Goal: Task Accomplishment & Management: Use online tool/utility

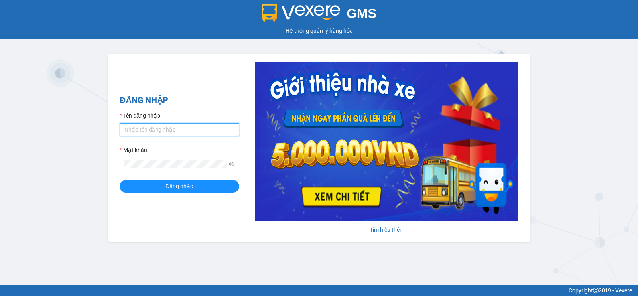
click at [180, 124] on input "Tên đăng nhập" at bounding box center [180, 129] width 120 height 13
type input "nho.nhuquynh"
click at [120, 180] on button "Đăng nhập" at bounding box center [180, 186] width 120 height 13
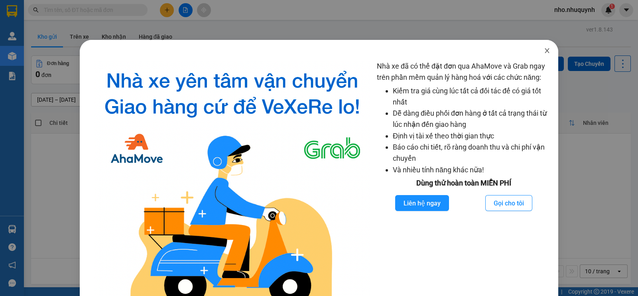
click at [544, 49] on icon "close" at bounding box center [547, 50] width 6 height 6
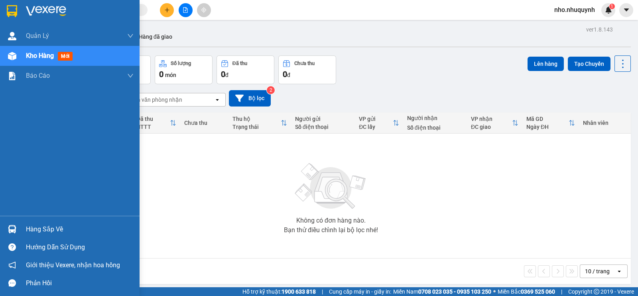
click at [42, 227] on div "Hàng sắp về" at bounding box center [80, 229] width 108 height 12
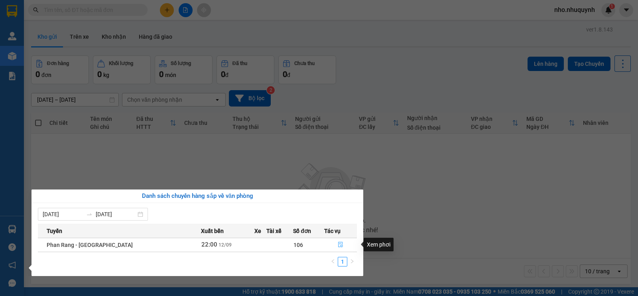
click at [333, 244] on button "button" at bounding box center [341, 245] width 32 height 13
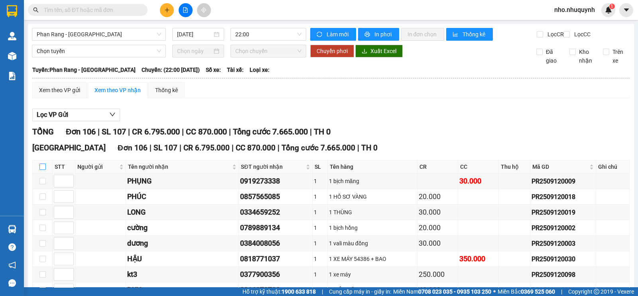
click at [44, 170] on input "checkbox" at bounding box center [42, 167] width 6 height 6
checkbox input "true"
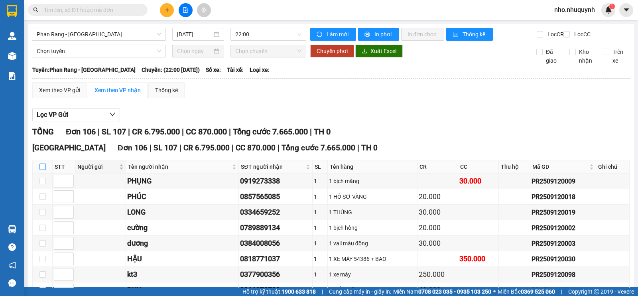
checkbox input "true"
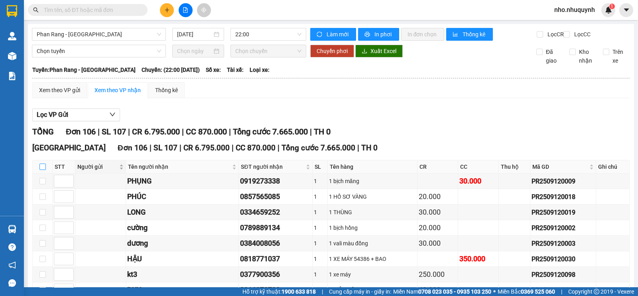
checkbox input "true"
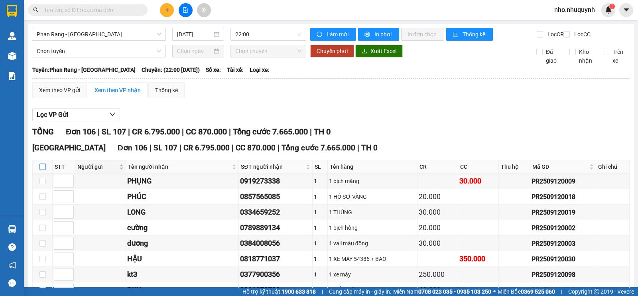
checkbox input "true"
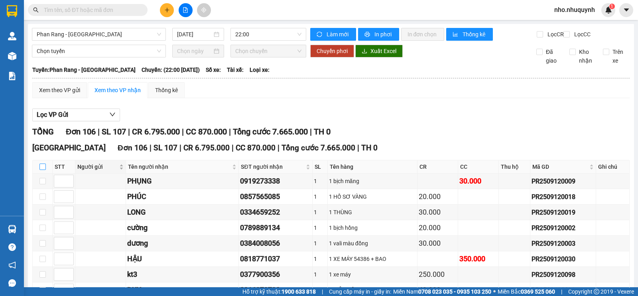
checkbox input "true"
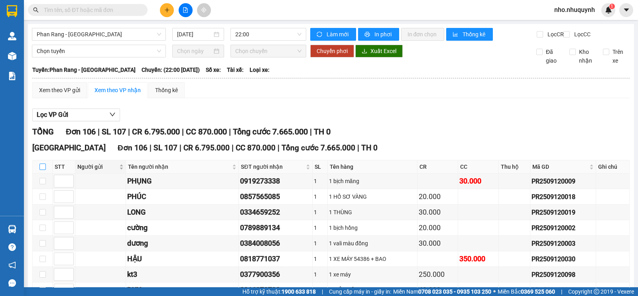
checkbox input "true"
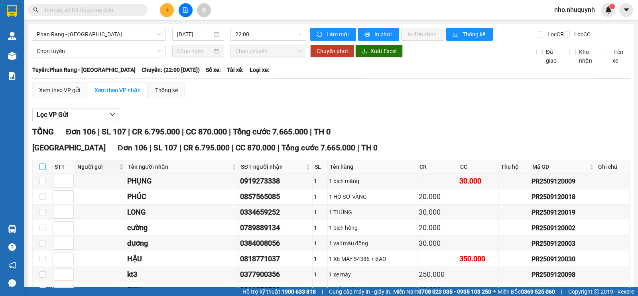
checkbox input "true"
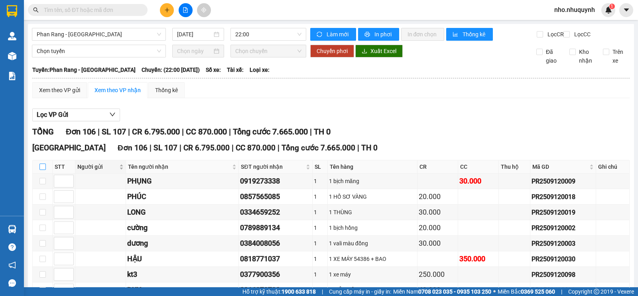
checkbox input "true"
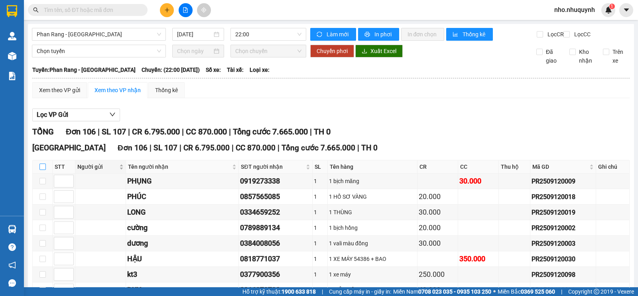
checkbox input "true"
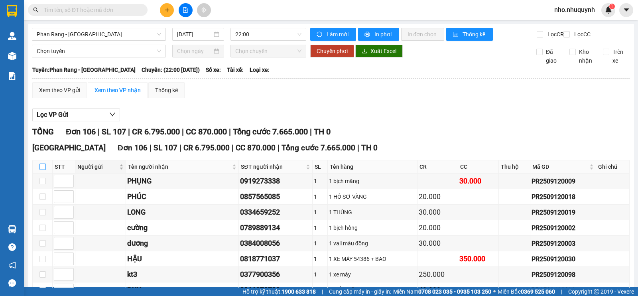
checkbox input "true"
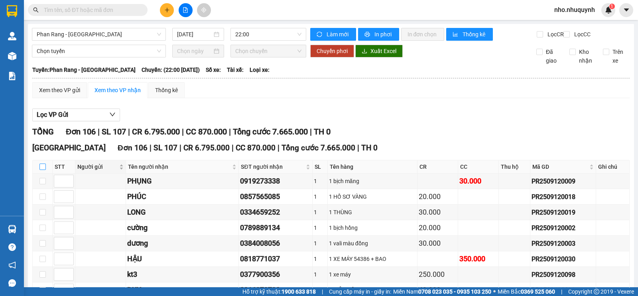
checkbox input "true"
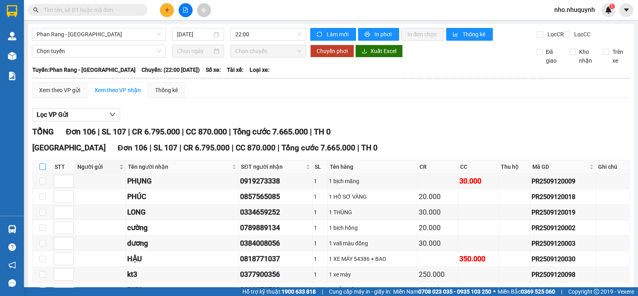
checkbox input "true"
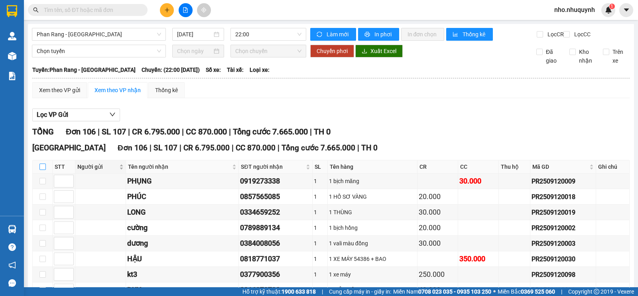
checkbox input "true"
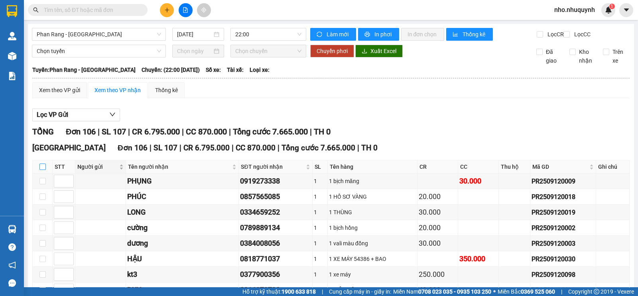
checkbox input "true"
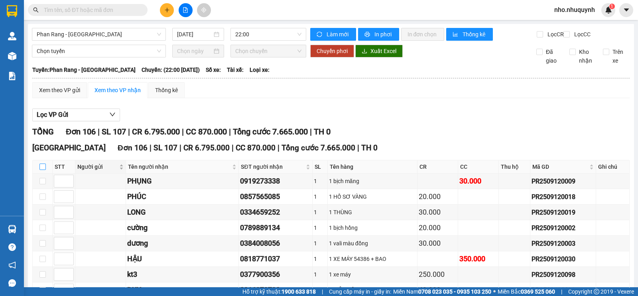
checkbox input "true"
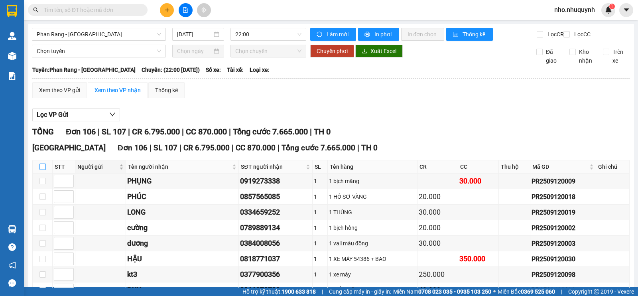
checkbox input "true"
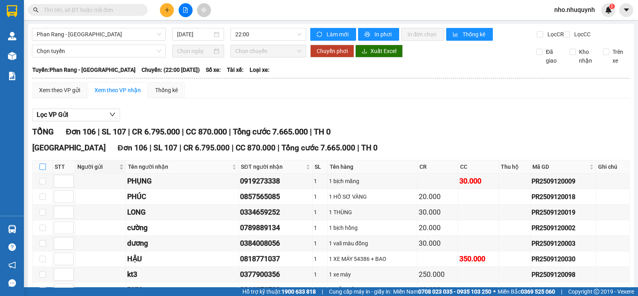
checkbox input "true"
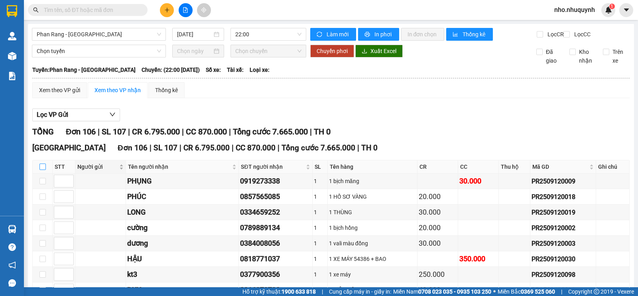
checkbox input "true"
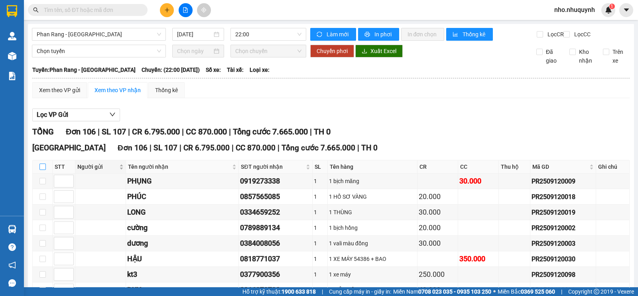
checkbox input "true"
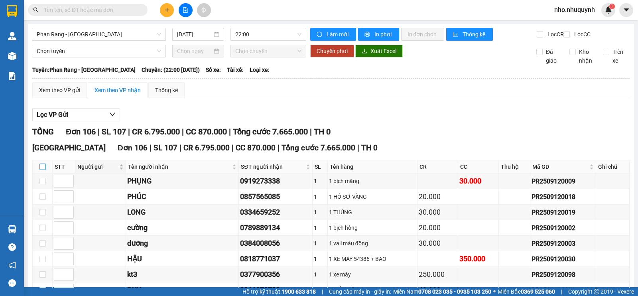
checkbox input "true"
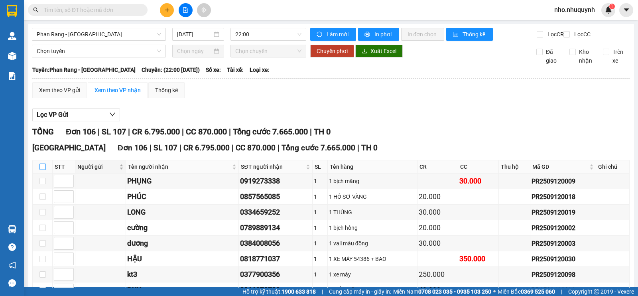
checkbox input "true"
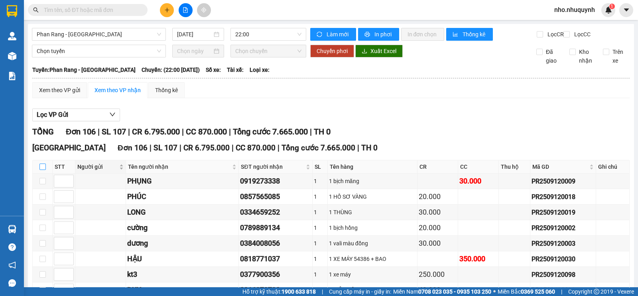
checkbox input "true"
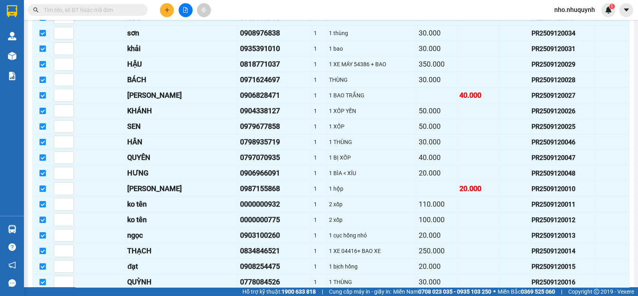
scroll to position [1561, 0]
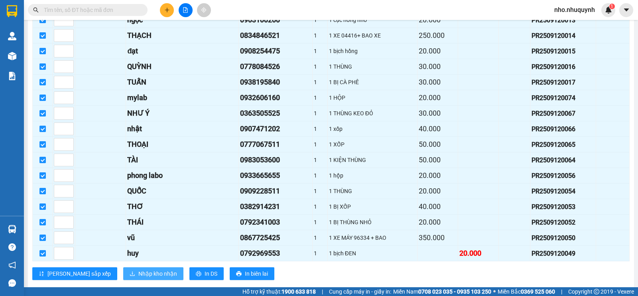
click at [138, 269] on span "Nhập kho nhận" at bounding box center [157, 273] width 39 height 9
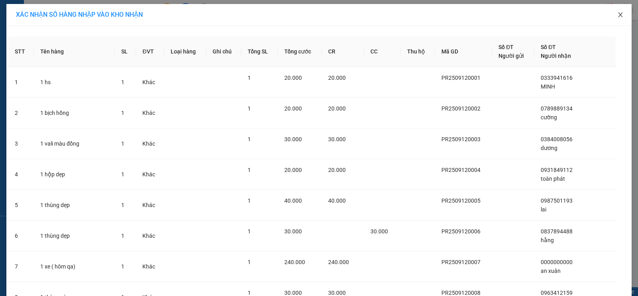
click at [618, 14] on icon "close" at bounding box center [621, 15] width 6 height 6
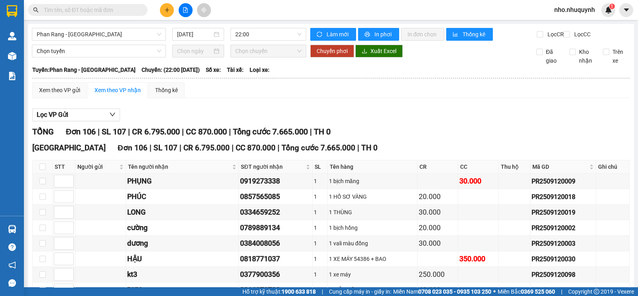
click at [132, 4] on span at bounding box center [88, 10] width 120 height 12
click at [129, 9] on input "text" at bounding box center [91, 10] width 94 height 9
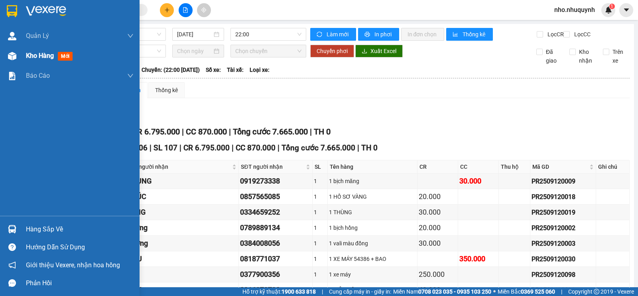
click at [33, 54] on span "Kho hàng" at bounding box center [40, 56] width 28 height 8
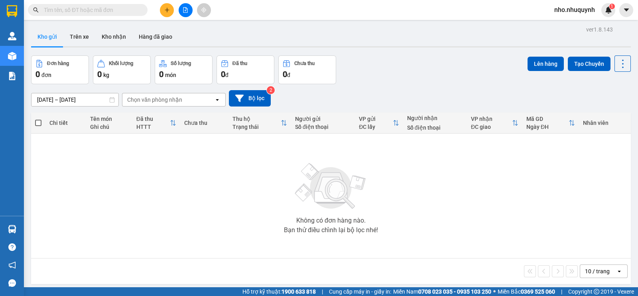
click at [131, 9] on input "text" at bounding box center [91, 10] width 94 height 9
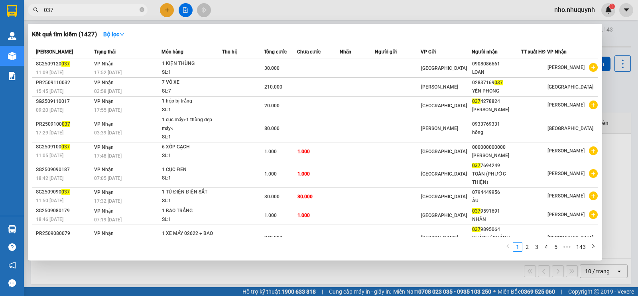
type input "037"
click at [138, 10] on span "037" at bounding box center [88, 10] width 120 height 12
click at [145, 8] on span "037" at bounding box center [88, 10] width 120 height 12
click at [144, 8] on icon "close-circle" at bounding box center [142, 9] width 5 height 5
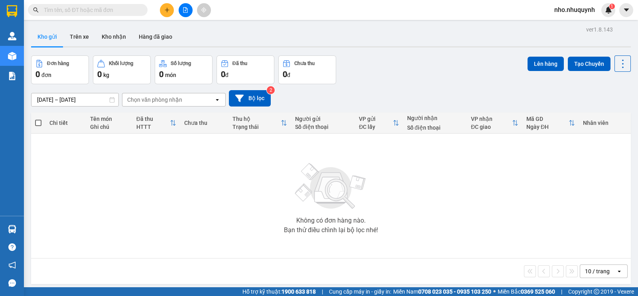
click at [130, 12] on input "text" at bounding box center [91, 10] width 94 height 9
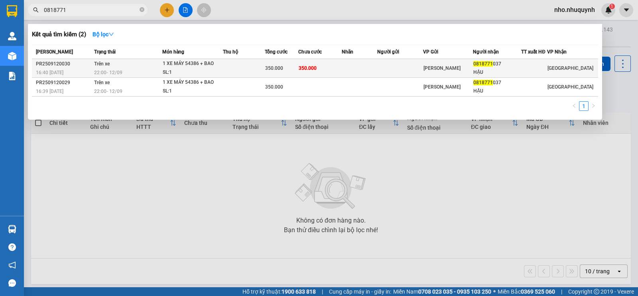
type input "0818771"
click at [355, 69] on td at bounding box center [360, 68] width 36 height 19
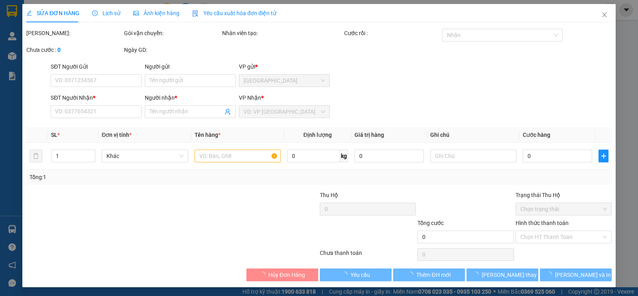
type input "0818771037"
type input "HẬU"
type input "350.000"
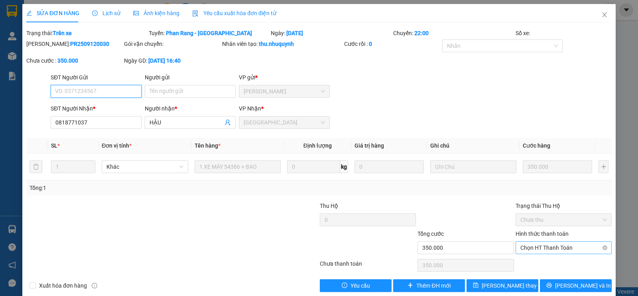
click at [549, 248] on span "Chọn HT Thanh Toán" at bounding box center [564, 248] width 87 height 12
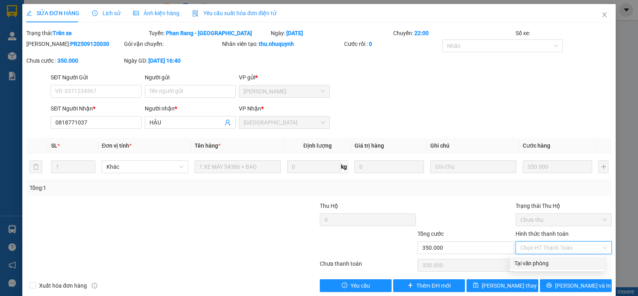
click at [547, 262] on div "Tại văn phòng" at bounding box center [557, 263] width 85 height 9
type input "0"
click at [499, 100] on div "SĐT Người Gửi VD: 0371234567 Người gửi Tên người gửi VP gửi * [PERSON_NAME]" at bounding box center [331, 87] width 565 height 28
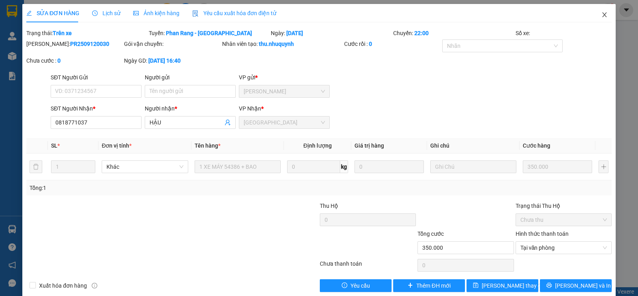
click at [596, 11] on span "Close" at bounding box center [605, 15] width 22 height 22
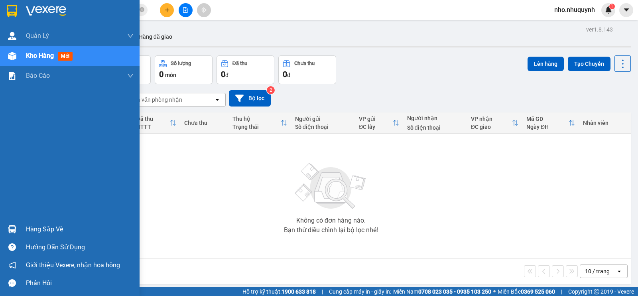
click at [37, 227] on div "Hàng sắp về" at bounding box center [80, 229] width 108 height 12
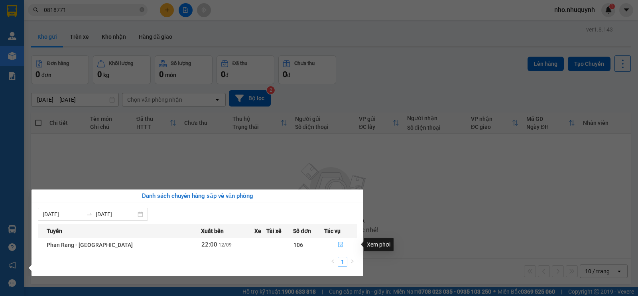
click at [338, 242] on icon "file-done" at bounding box center [341, 245] width 6 height 6
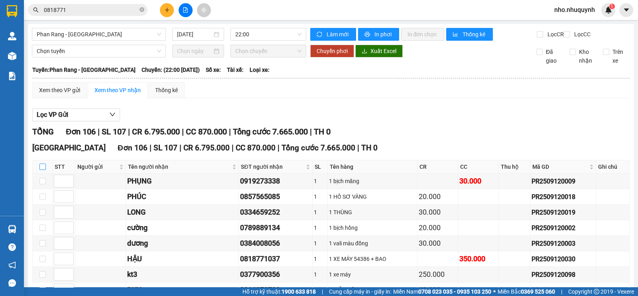
click at [45, 172] on th at bounding box center [43, 166] width 20 height 13
click at [44, 170] on input "checkbox" at bounding box center [42, 167] width 6 height 6
checkbox input "true"
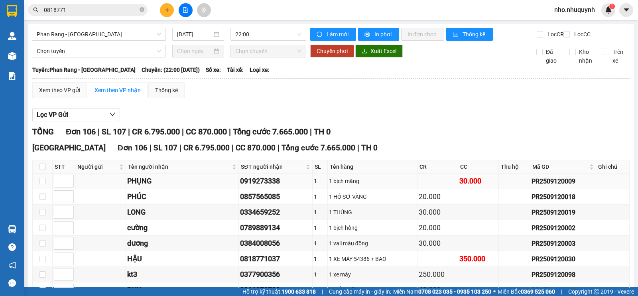
checkbox input "true"
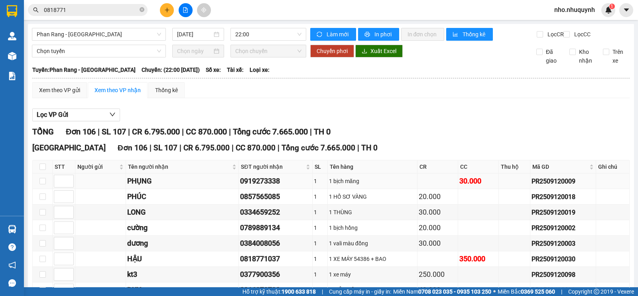
checkbox input "true"
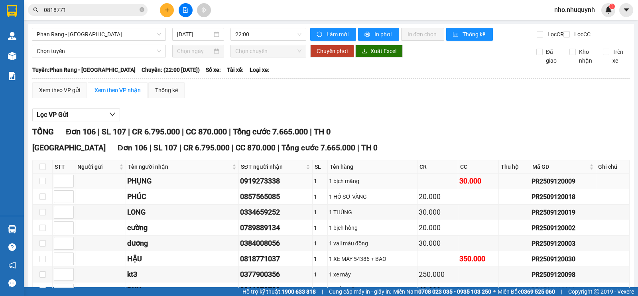
checkbox input "true"
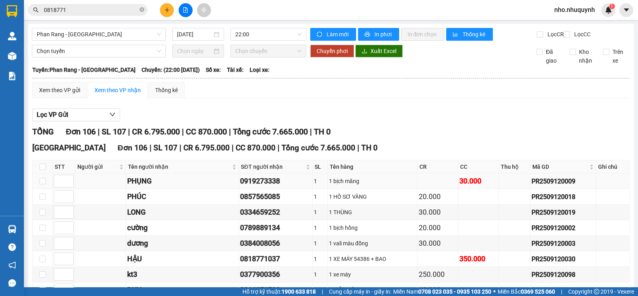
checkbox input "true"
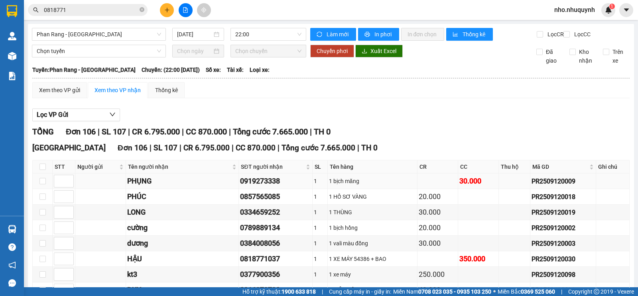
checkbox input "true"
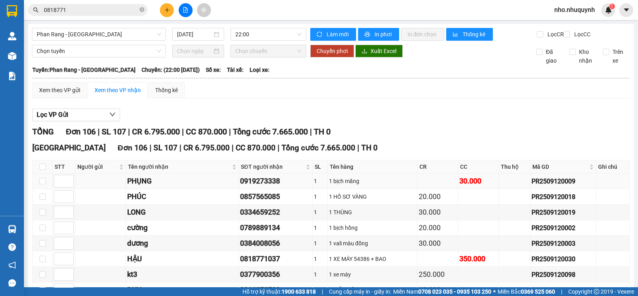
checkbox input "true"
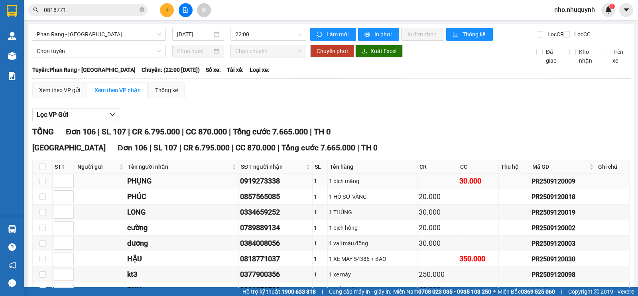
checkbox input "true"
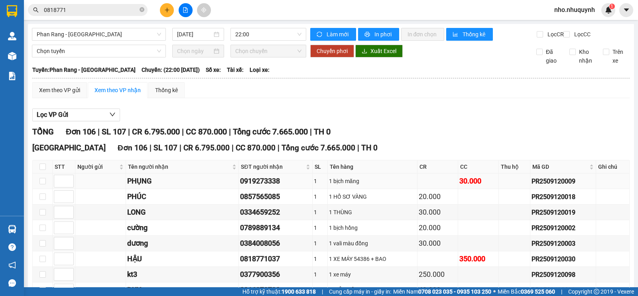
checkbox input "true"
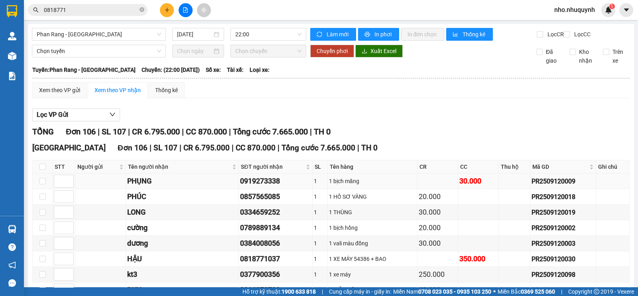
checkbox input "true"
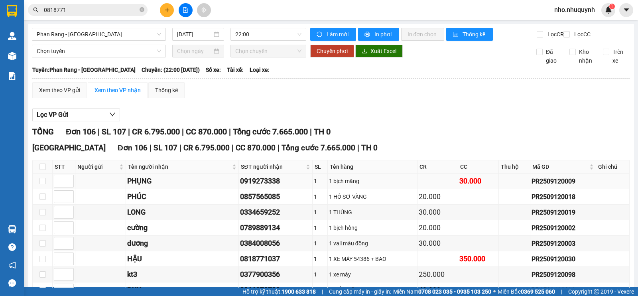
checkbox input "true"
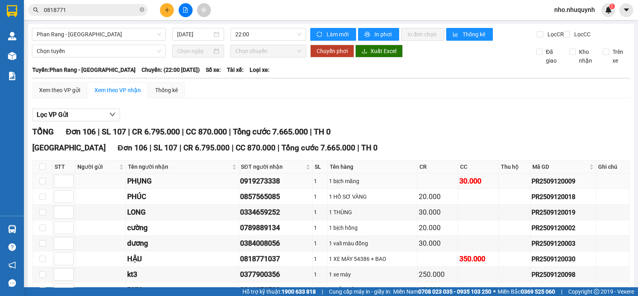
checkbox input "true"
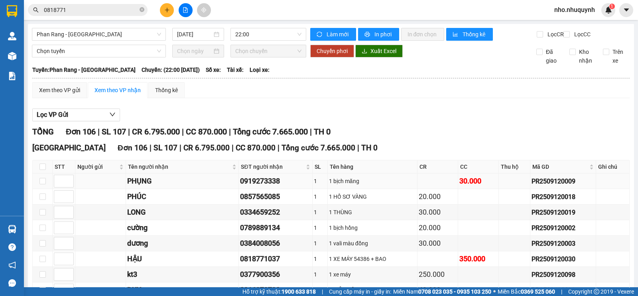
checkbox input "true"
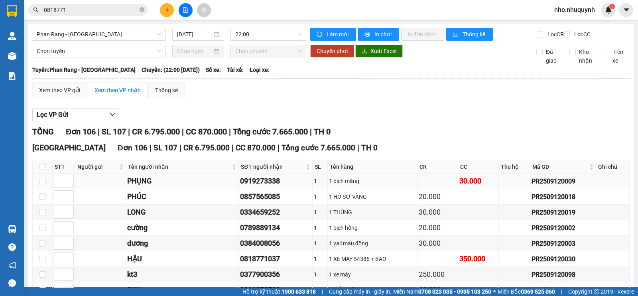
checkbox input "true"
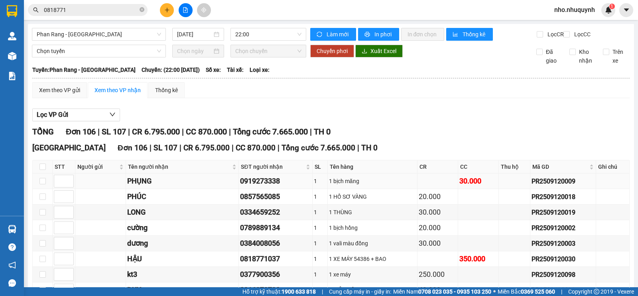
checkbox input "true"
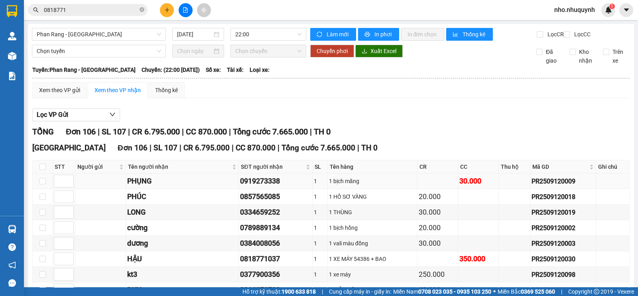
checkbox input "true"
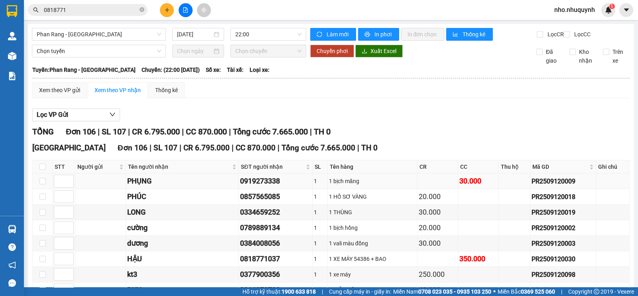
checkbox input "true"
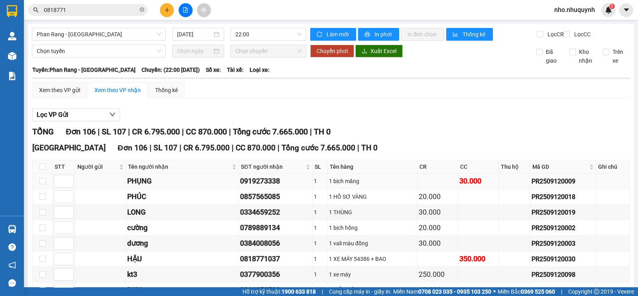
checkbox input "true"
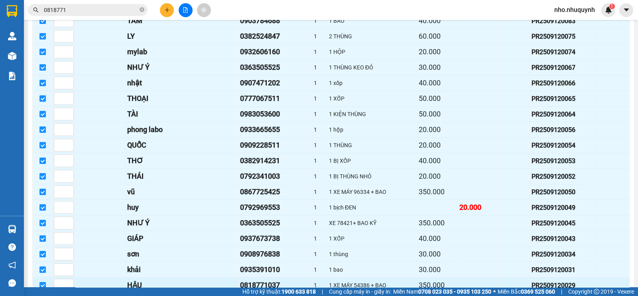
scroll to position [1561, 0]
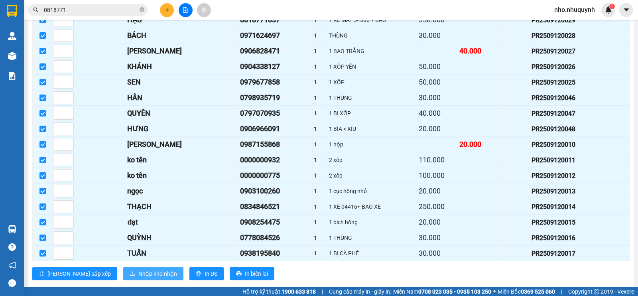
click at [138, 269] on span "Nhập kho nhận" at bounding box center [157, 273] width 39 height 9
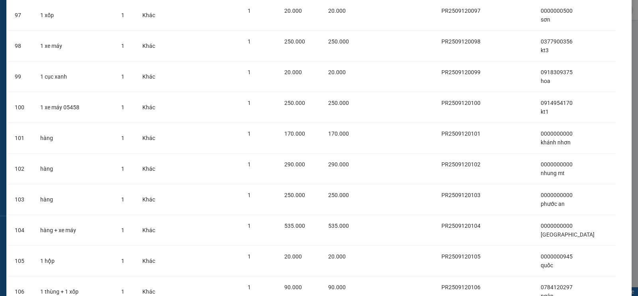
scroll to position [3077, 0]
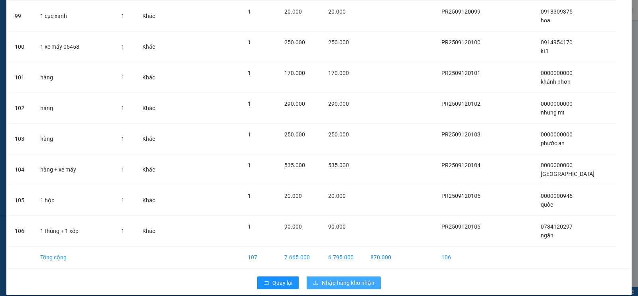
click at [344, 278] on span "Nhập hàng kho nhận" at bounding box center [348, 282] width 53 height 9
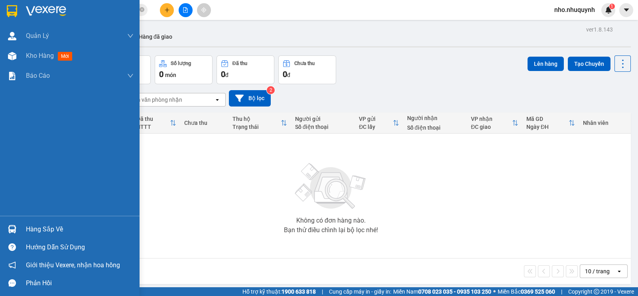
click at [39, 231] on div "Hàng sắp về" at bounding box center [80, 229] width 108 height 12
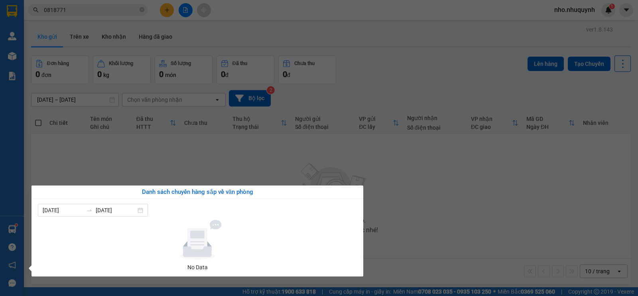
click at [156, 161] on section "Kết quả tìm kiếm ( 2 ) Bộ lọc Mã ĐH Trạng thái Món hàng Thu hộ Tổng cước Chưa c…" at bounding box center [319, 148] width 638 height 296
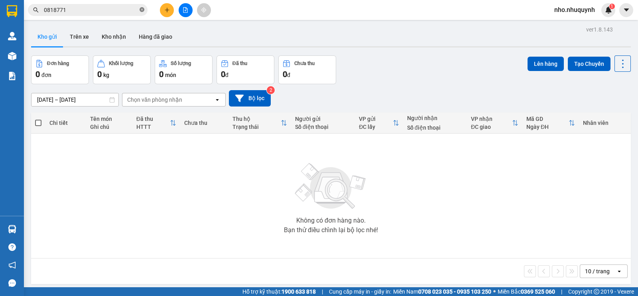
click at [143, 10] on icon "close-circle" at bounding box center [142, 9] width 5 height 5
click at [92, 10] on input "text" at bounding box center [91, 10] width 94 height 9
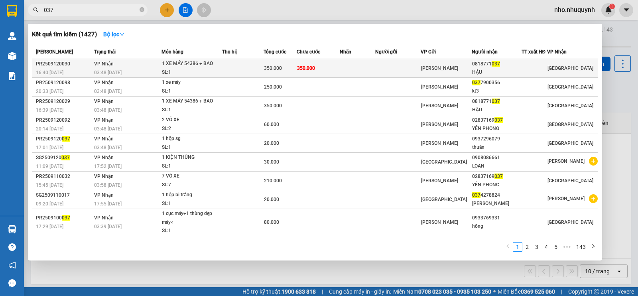
click at [400, 71] on td at bounding box center [398, 68] width 46 height 19
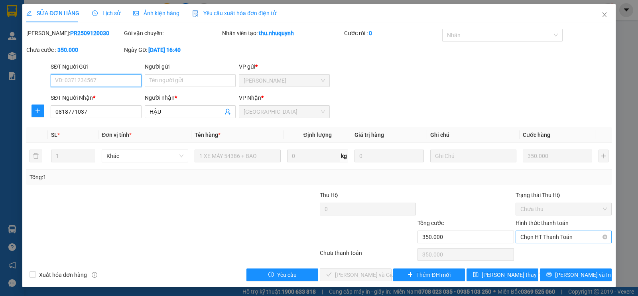
click at [557, 238] on span "Chọn HT Thanh Toán" at bounding box center [564, 237] width 87 height 12
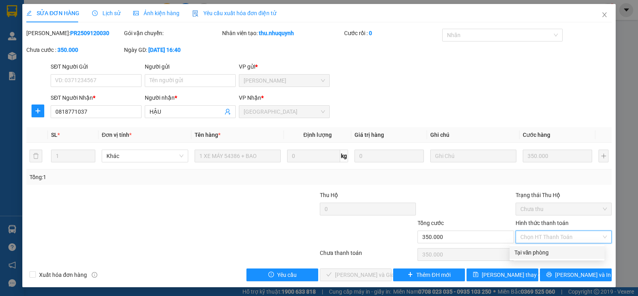
click at [541, 254] on div "Tại văn phòng" at bounding box center [557, 252] width 85 height 9
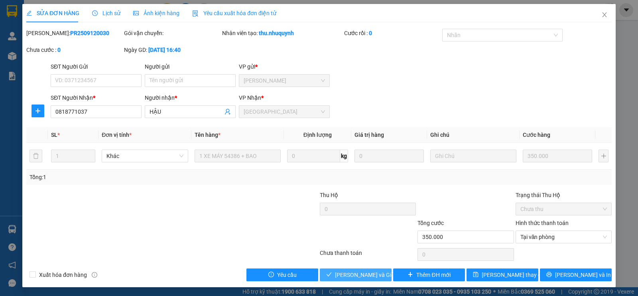
click at [349, 272] on span "[PERSON_NAME] và Giao hàng" at bounding box center [373, 274] width 77 height 9
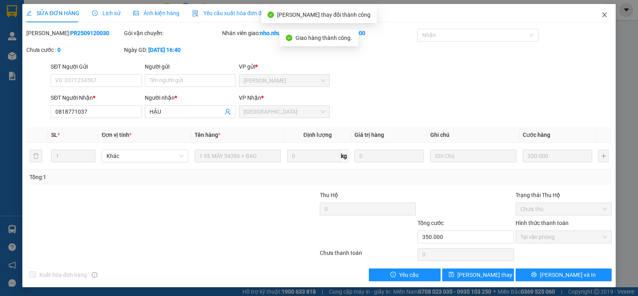
click at [602, 18] on icon "close" at bounding box center [605, 15] width 6 height 6
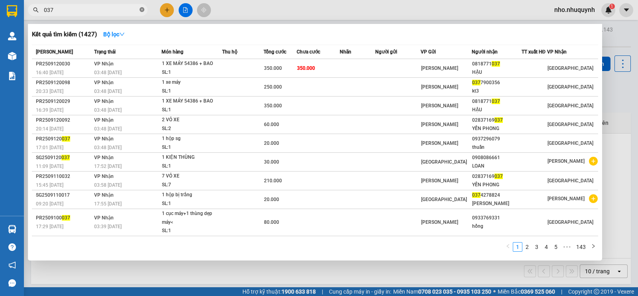
click at [141, 9] on icon "close-circle" at bounding box center [142, 9] width 5 height 5
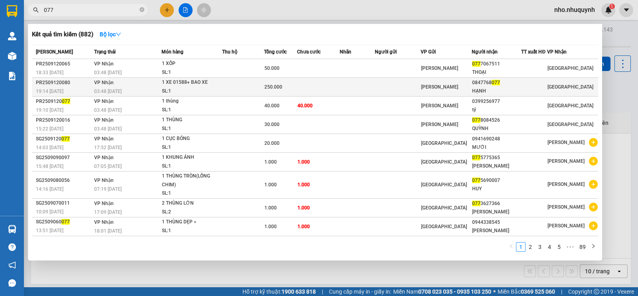
click at [415, 82] on td at bounding box center [398, 87] width 46 height 19
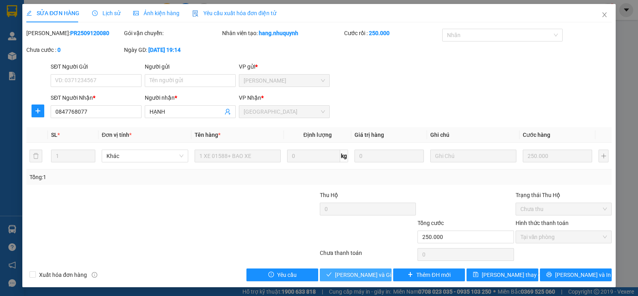
click at [363, 274] on span "[PERSON_NAME] và Giao hàng" at bounding box center [373, 274] width 77 height 9
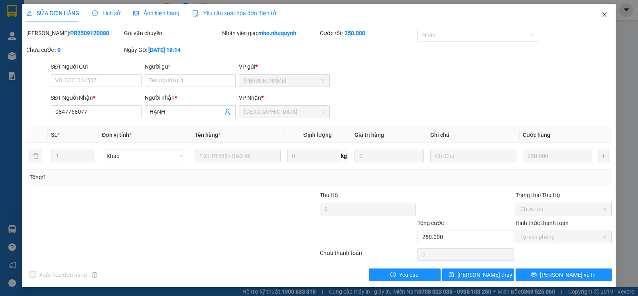
click at [602, 16] on icon "close" at bounding box center [605, 15] width 6 height 6
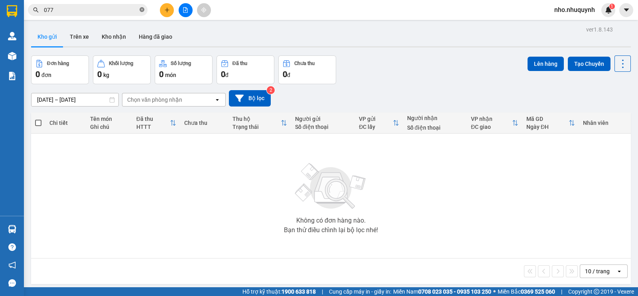
click at [142, 12] on span at bounding box center [142, 10] width 5 height 8
click at [134, 13] on input "text" at bounding box center [91, 10] width 94 height 9
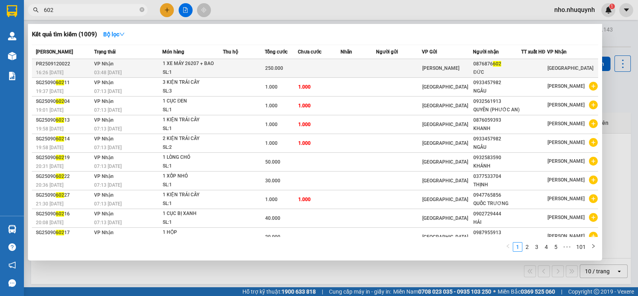
click at [393, 71] on td at bounding box center [399, 68] width 46 height 19
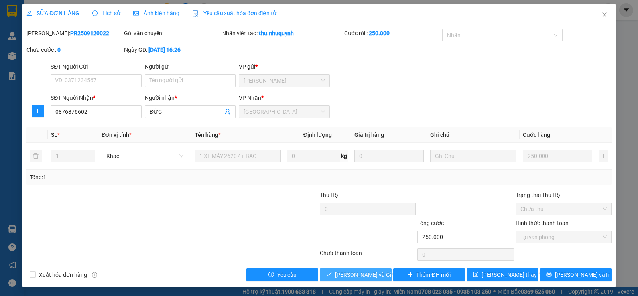
click at [363, 273] on span "[PERSON_NAME] và Giao hàng" at bounding box center [373, 274] width 77 height 9
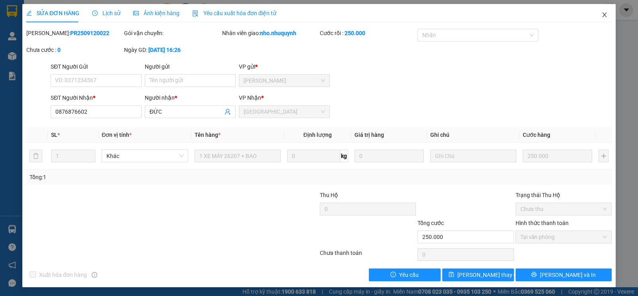
click at [602, 15] on icon "close" at bounding box center [605, 15] width 6 height 6
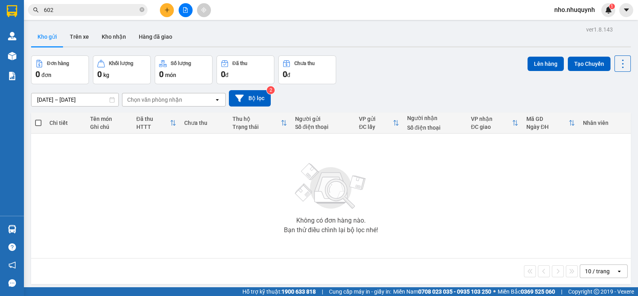
click at [273, 101] on div "[DATE] – [DATE] Press the down arrow key to interact with the calendar and sele…" at bounding box center [331, 98] width 600 height 16
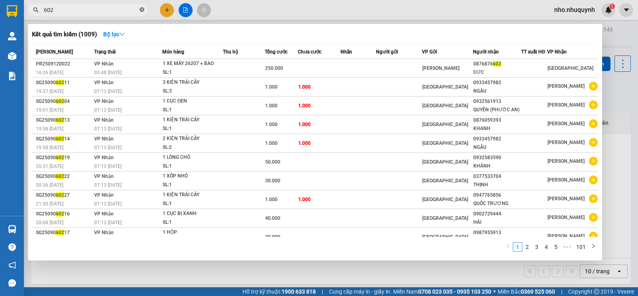
click at [142, 8] on icon "close-circle" at bounding box center [142, 9] width 5 height 5
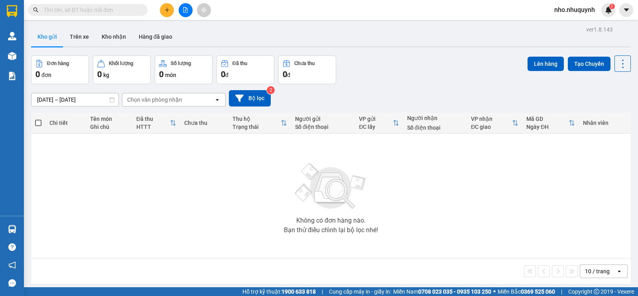
click at [134, 11] on input "text" at bounding box center [91, 10] width 94 height 9
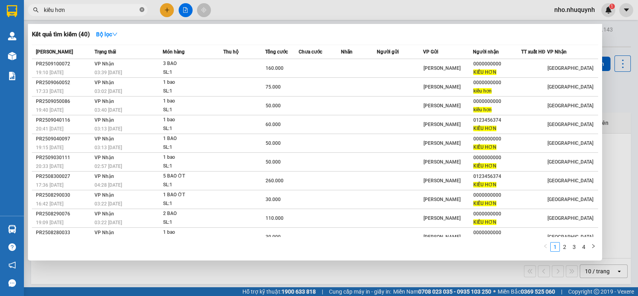
click at [140, 10] on icon "close-circle" at bounding box center [142, 9] width 5 height 5
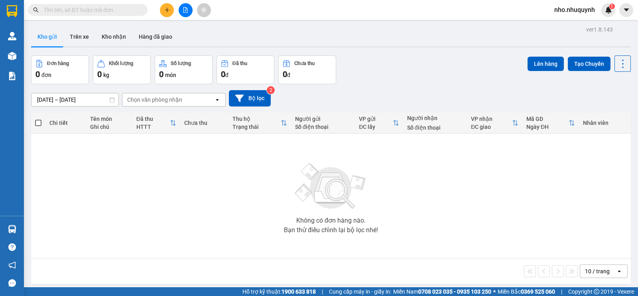
click at [126, 11] on input "text" at bounding box center [91, 10] width 94 height 9
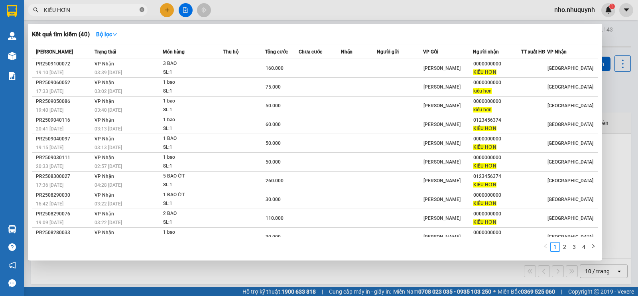
click at [141, 11] on icon "close-circle" at bounding box center [142, 9] width 5 height 5
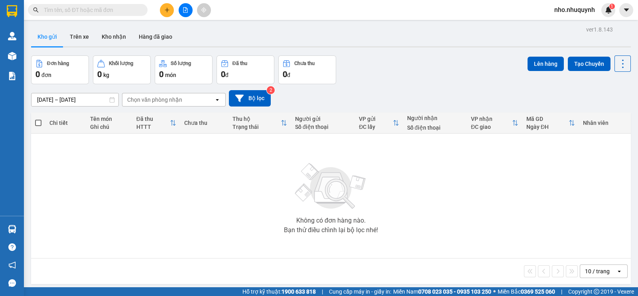
click at [124, 12] on input "text" at bounding box center [91, 10] width 94 height 9
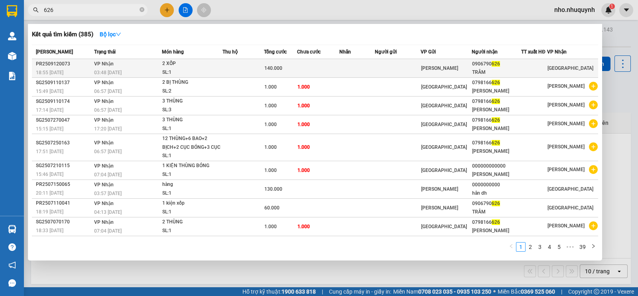
click at [183, 63] on div "2 XỐP" at bounding box center [192, 63] width 60 height 9
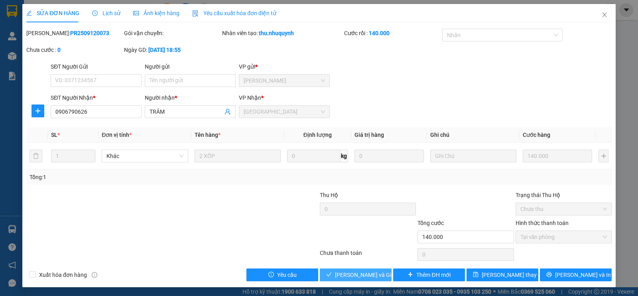
drag, startPoint x: 359, startPoint y: 271, endPoint x: 364, endPoint y: 268, distance: 6.1
click at [361, 270] on span "[PERSON_NAME] và Giao hàng" at bounding box center [373, 274] width 77 height 9
